Goal: Information Seeking & Learning: Learn about a topic

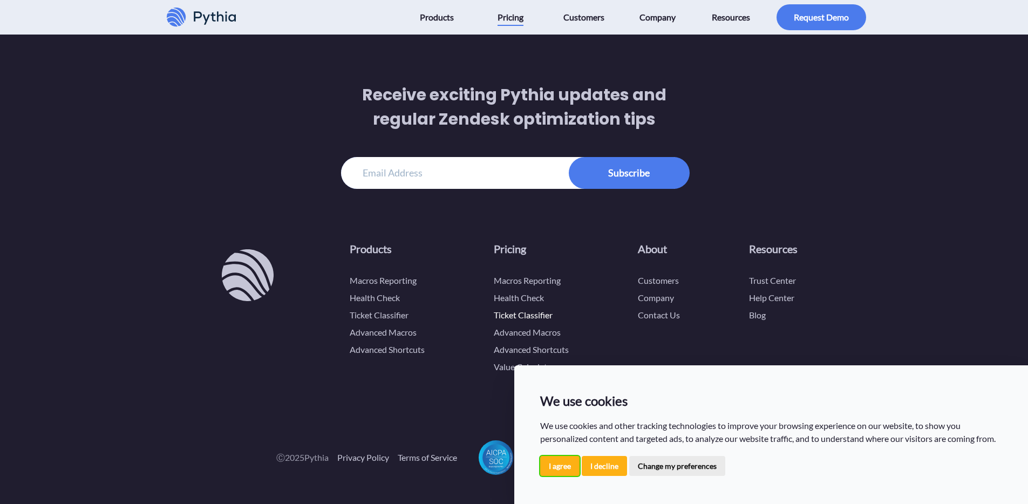
click at [555, 469] on button "I agree" at bounding box center [559, 466] width 39 height 20
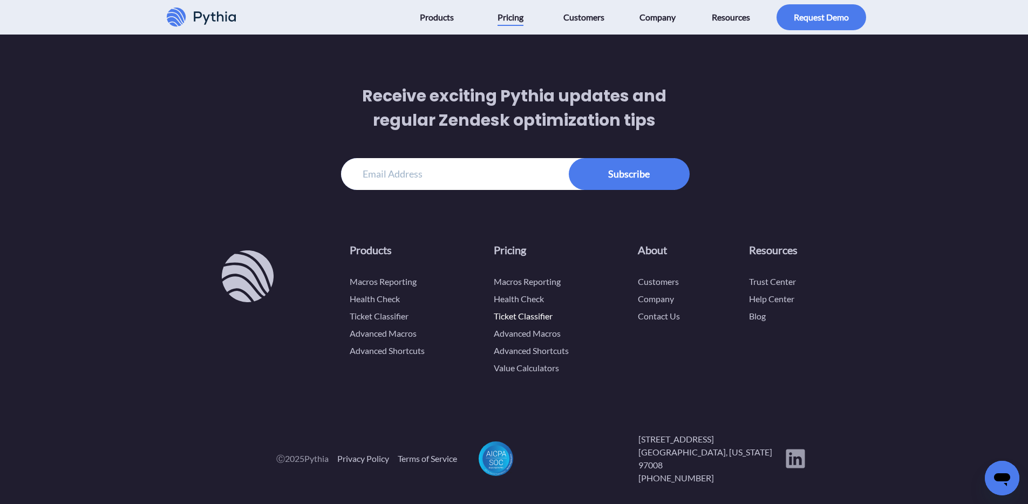
scroll to position [2795, 0]
click at [802, 454] on icon at bounding box center [795, 459] width 19 height 19
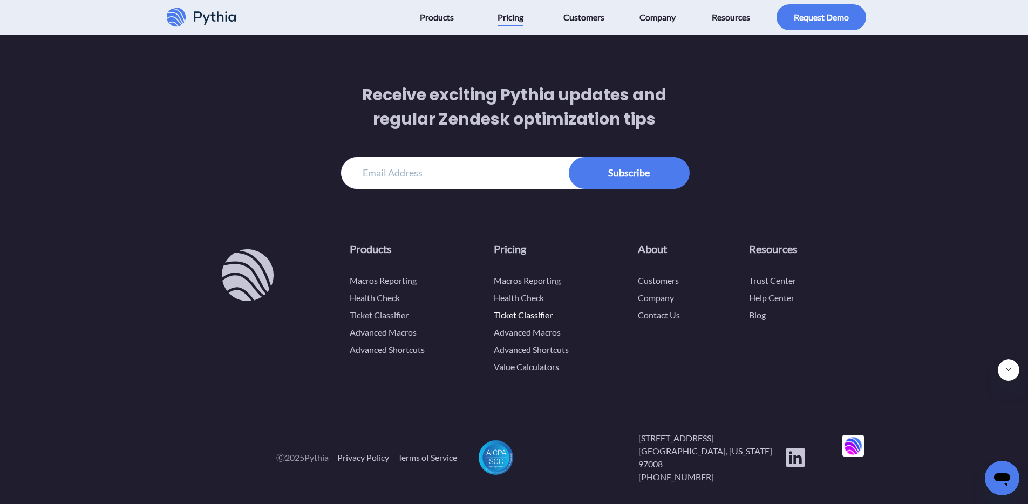
scroll to position [2795, 0]
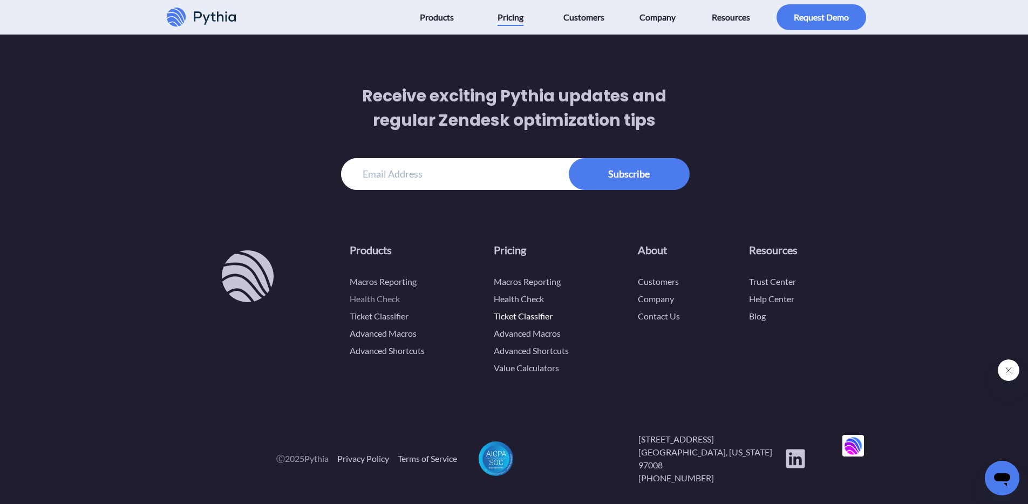
click at [375, 299] on link "Health Check" at bounding box center [375, 298] width 50 height 10
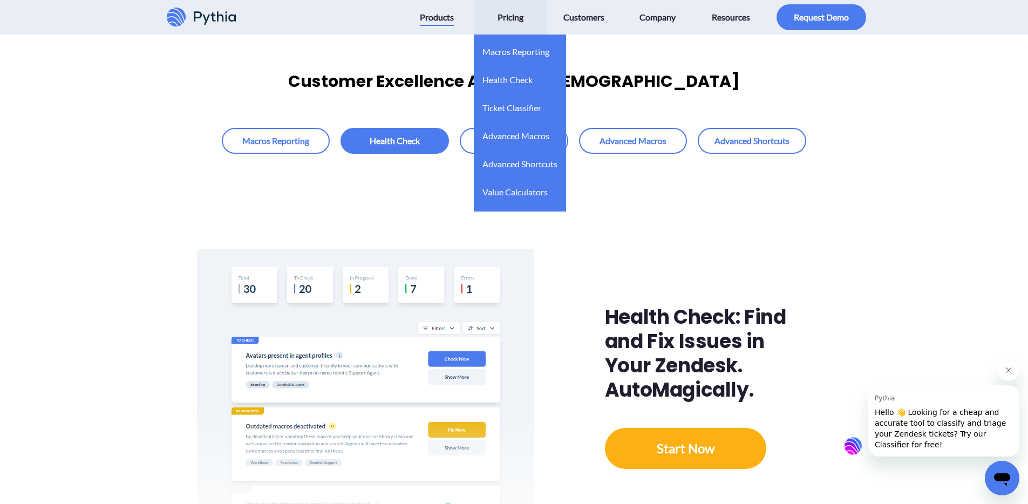
click at [516, 20] on span "Pricing" at bounding box center [510, 17] width 26 height 17
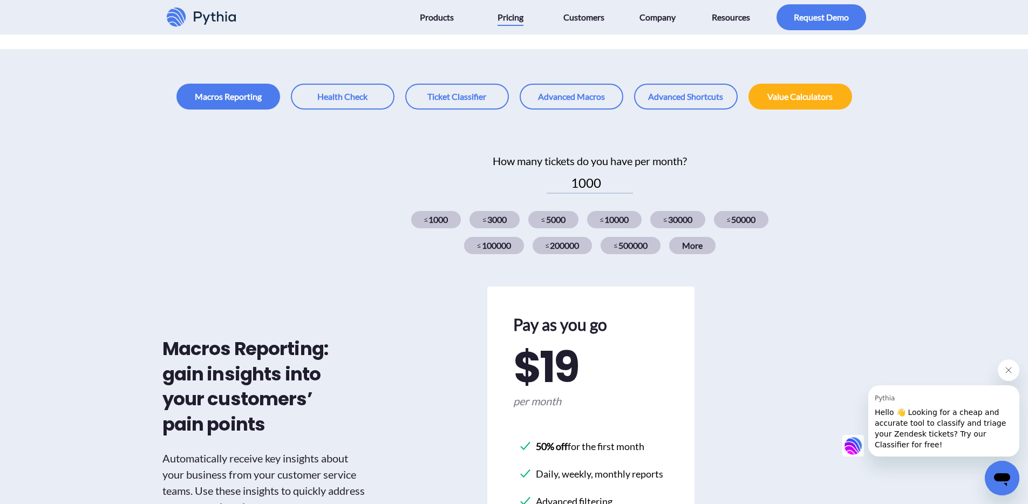
scroll to position [267, 0]
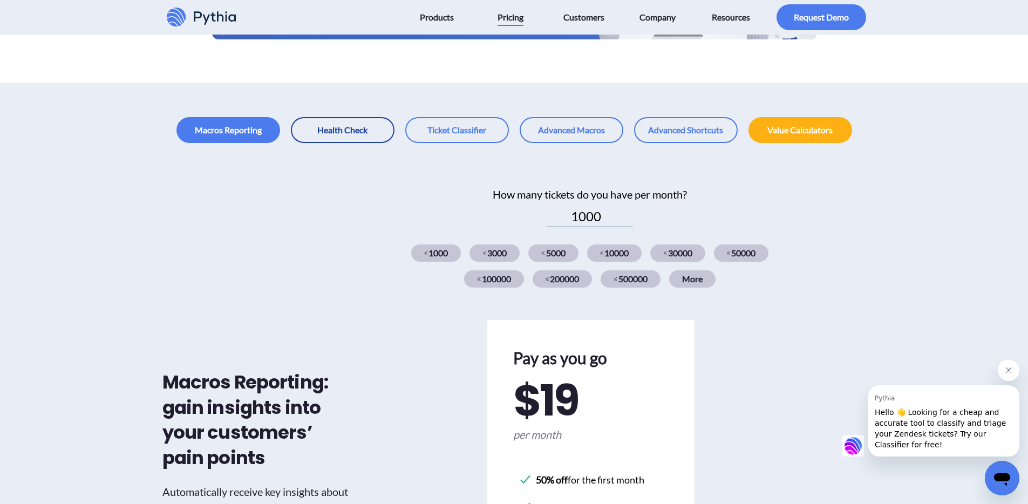
click at [363, 132] on link at bounding box center [343, 130] width 104 height 26
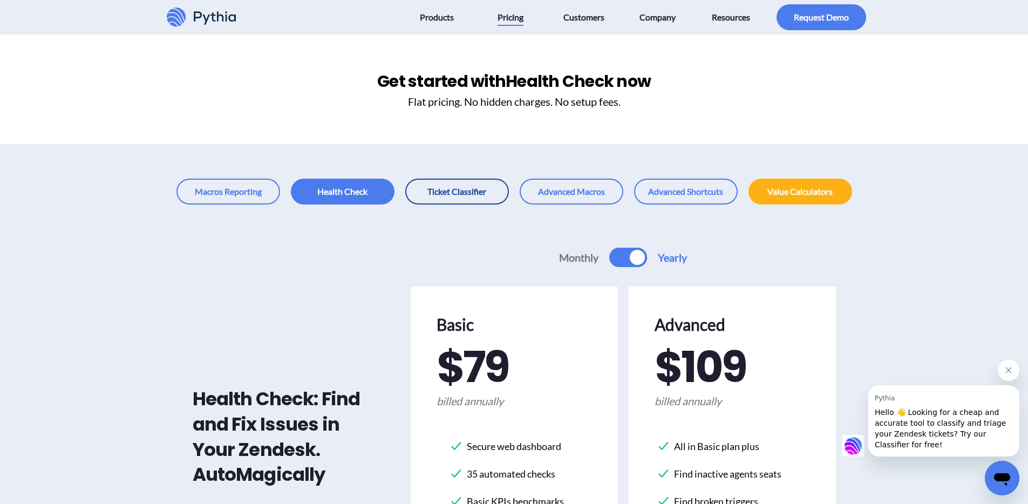
click at [485, 190] on link at bounding box center [457, 192] width 104 height 26
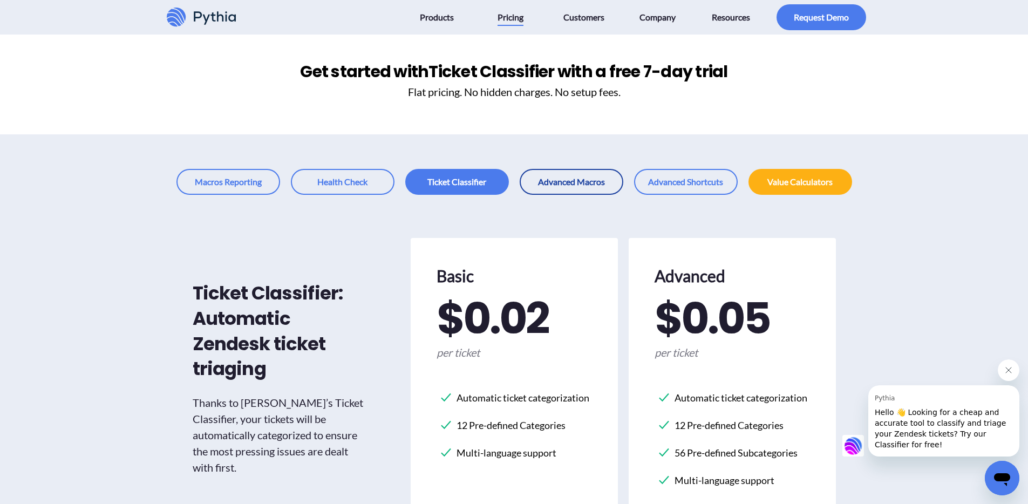
scroll to position [11, 0]
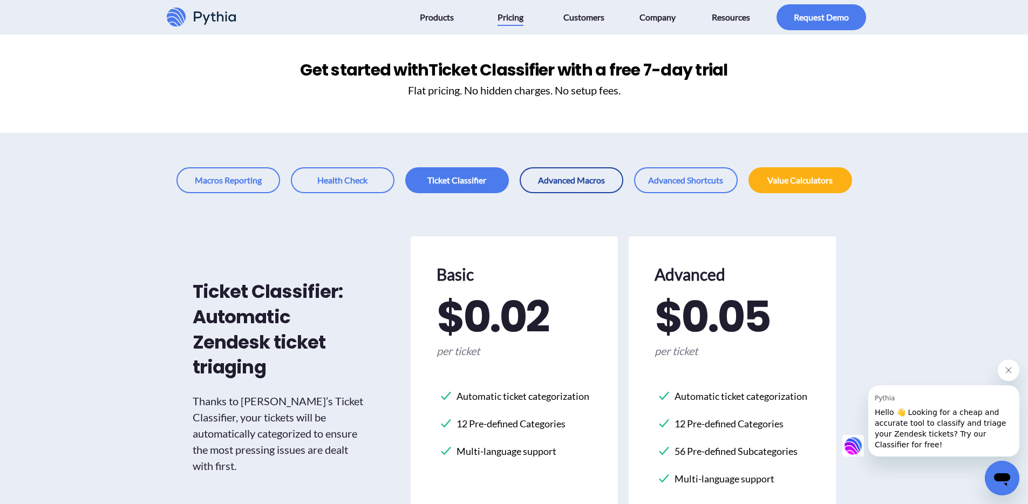
click at [572, 180] on link at bounding box center [571, 180] width 104 height 26
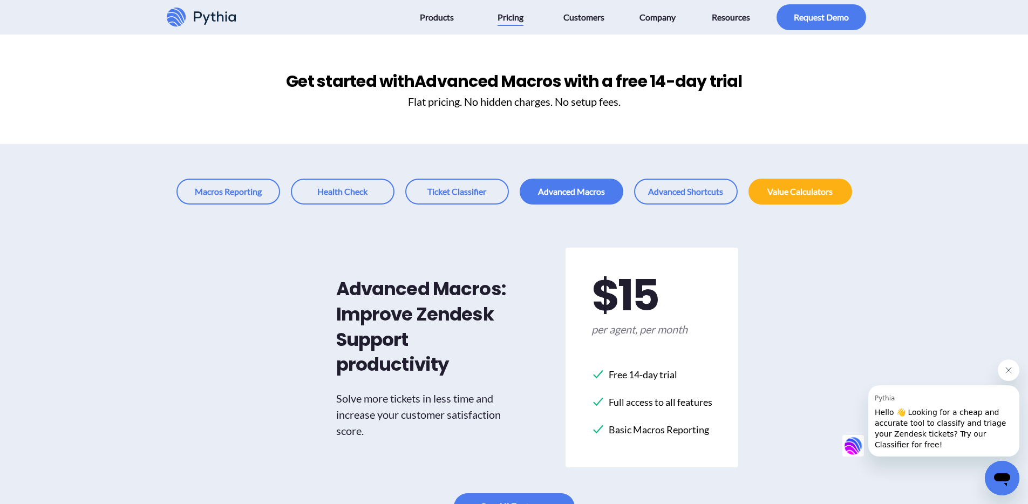
scroll to position [11, 0]
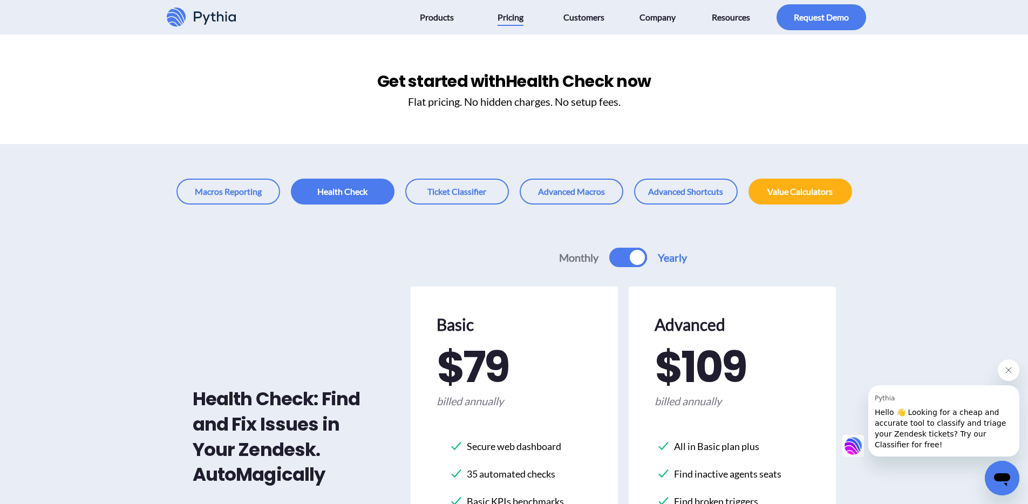
scroll to position [267, 0]
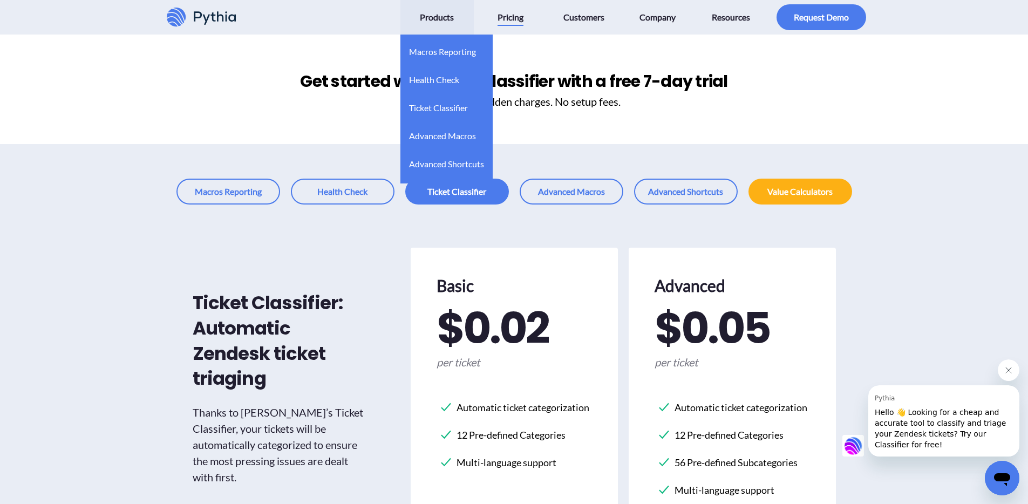
click at [437, 19] on span "Products" at bounding box center [437, 17] width 34 height 17
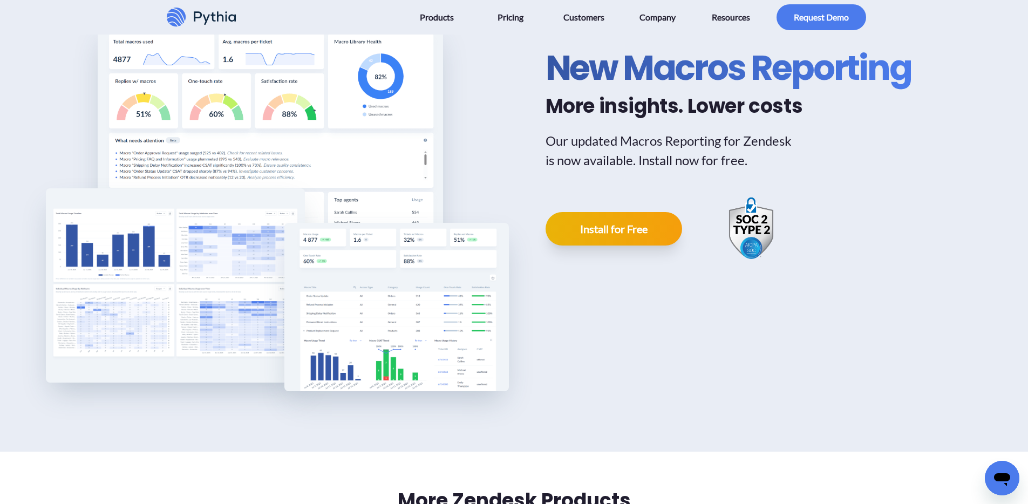
scroll to position [100, 0]
click at [408, 273] on img at bounding box center [396, 307] width 224 height 168
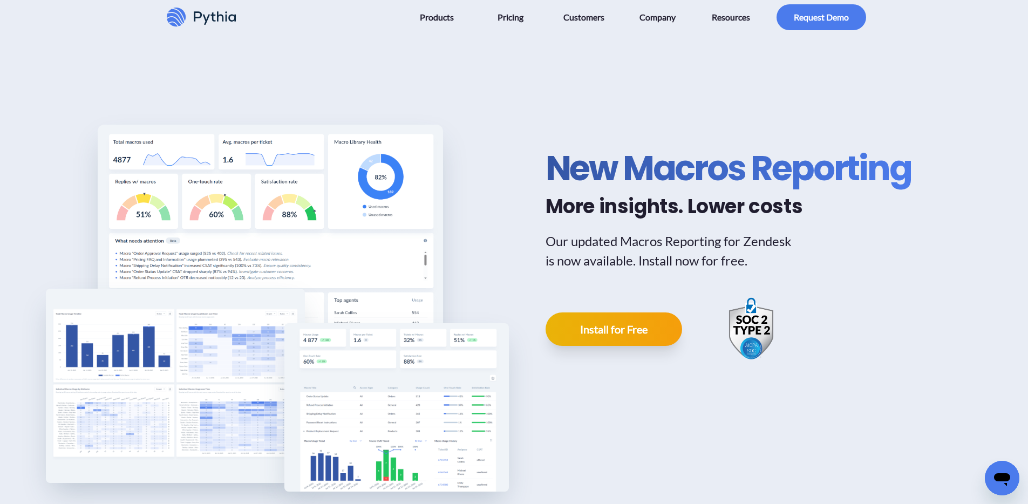
scroll to position [2, 0]
